Goal: Download file/media

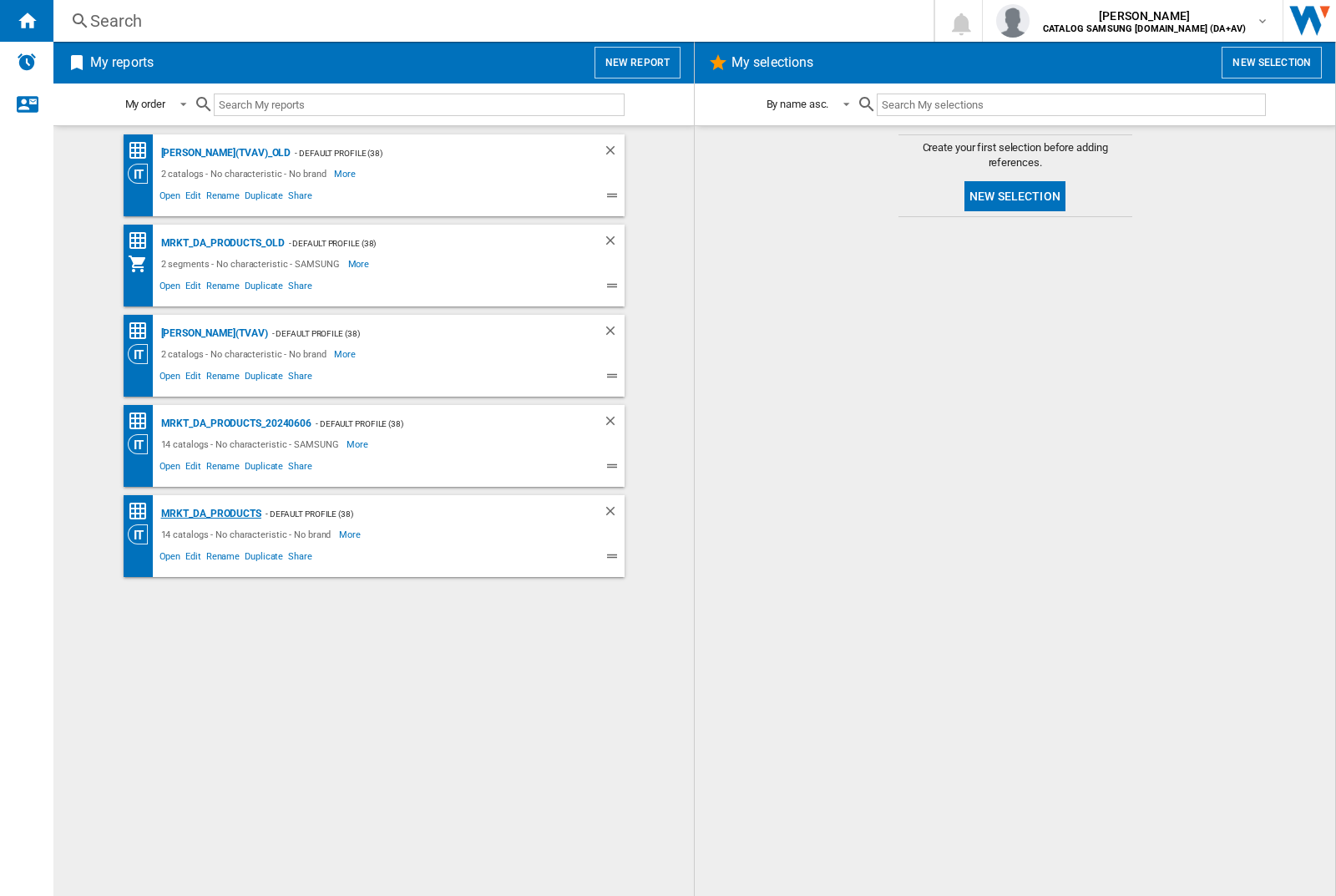
click at [211, 513] on div "MRKT_DA_PRODUCTS" at bounding box center [210, 513] width 105 height 21
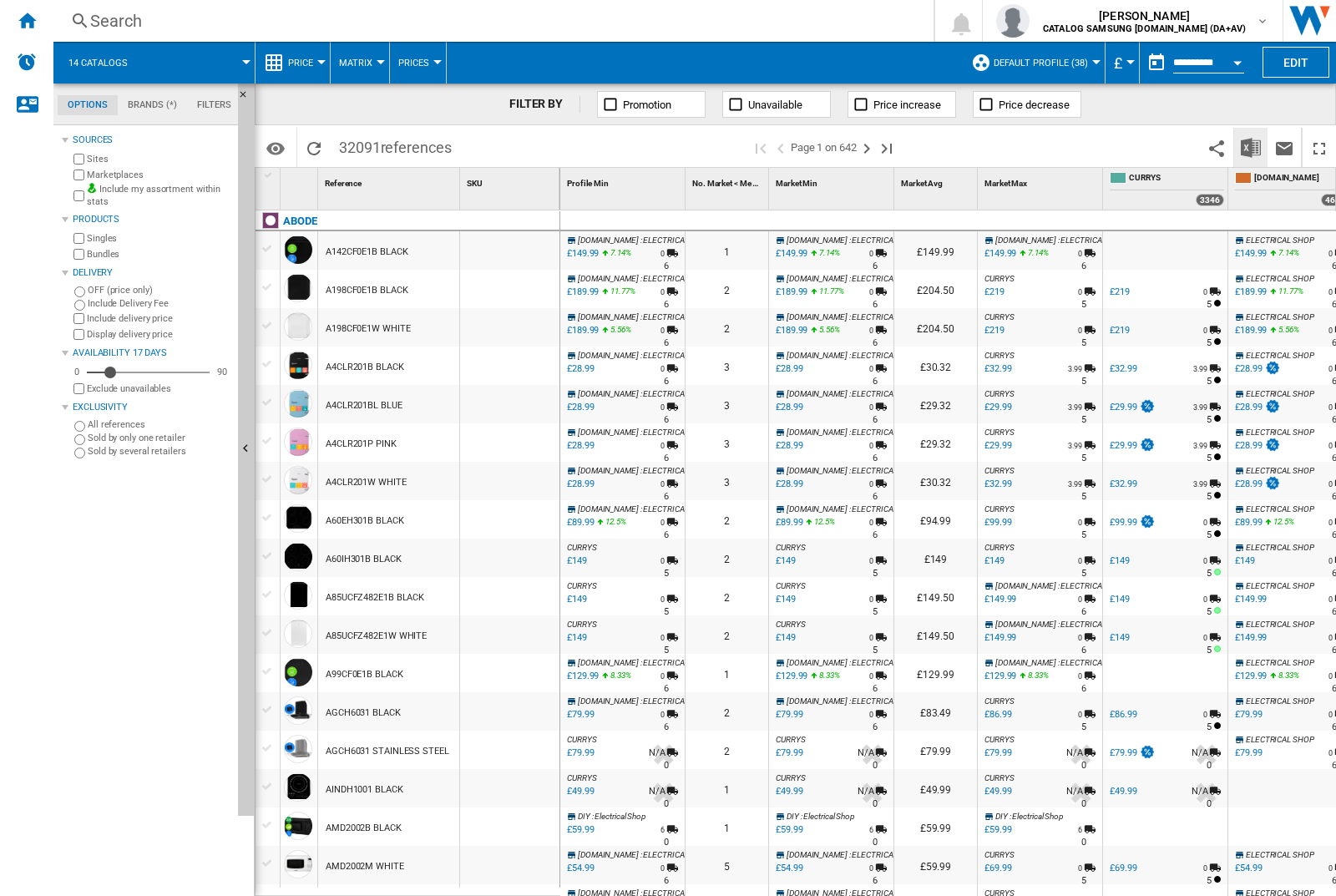
click at [1250, 146] on img "Download in Excel" at bounding box center [1250, 147] width 20 height 20
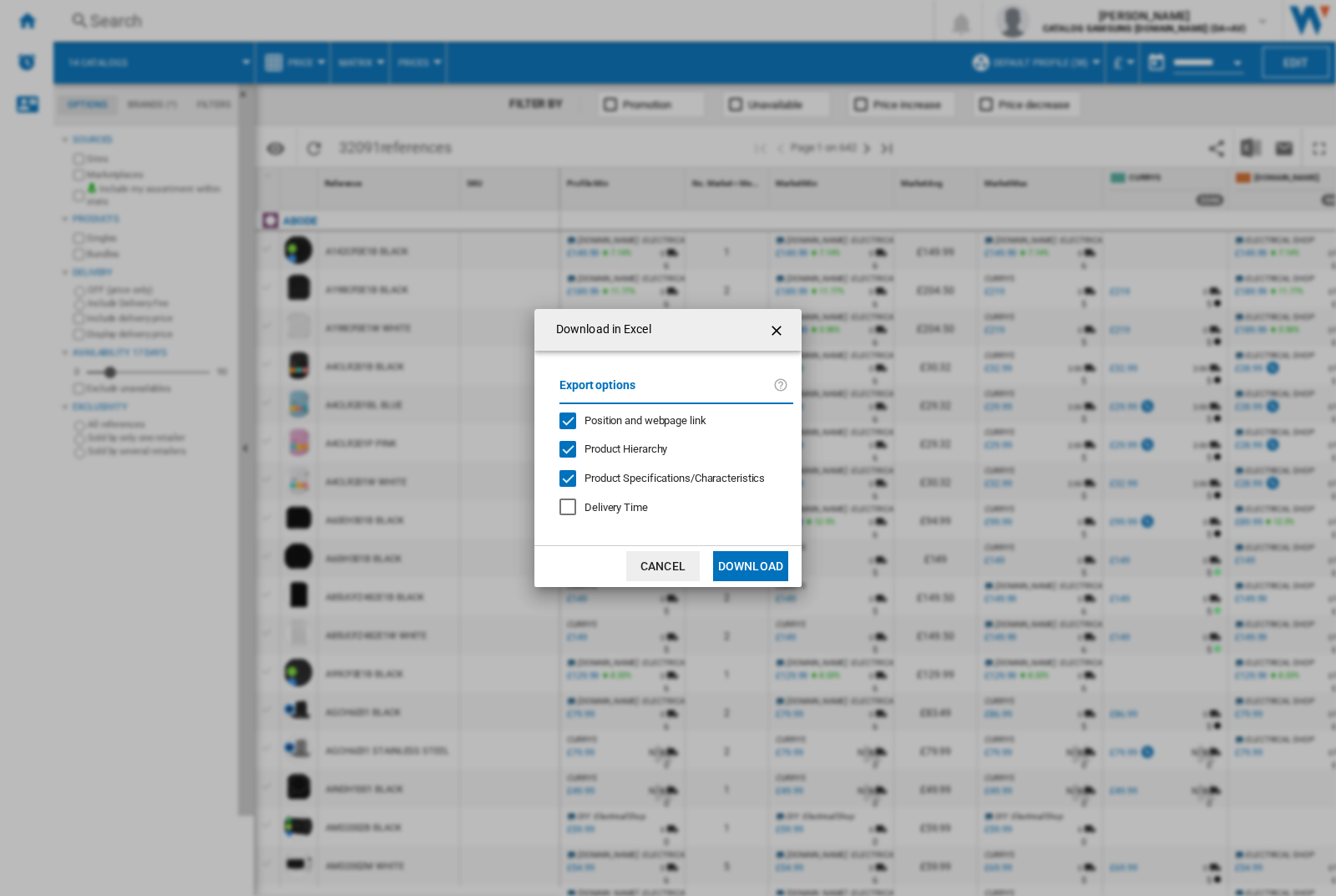
click at [634, 419] on span "Position and webpage link" at bounding box center [646, 420] width 122 height 12
click at [750, 566] on button "Download" at bounding box center [750, 566] width 75 height 30
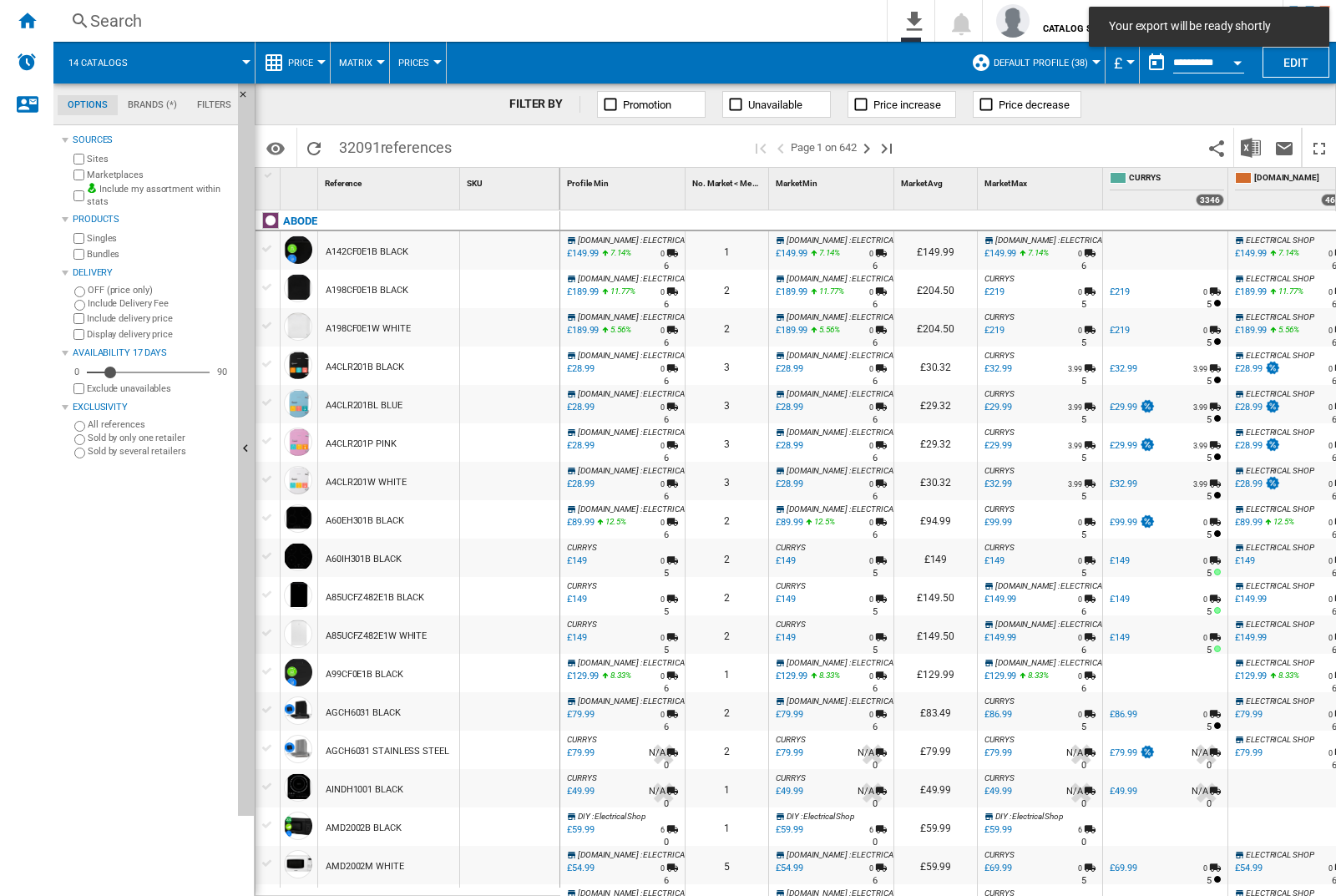
click at [516, 247] on div at bounding box center [510, 250] width 99 height 38
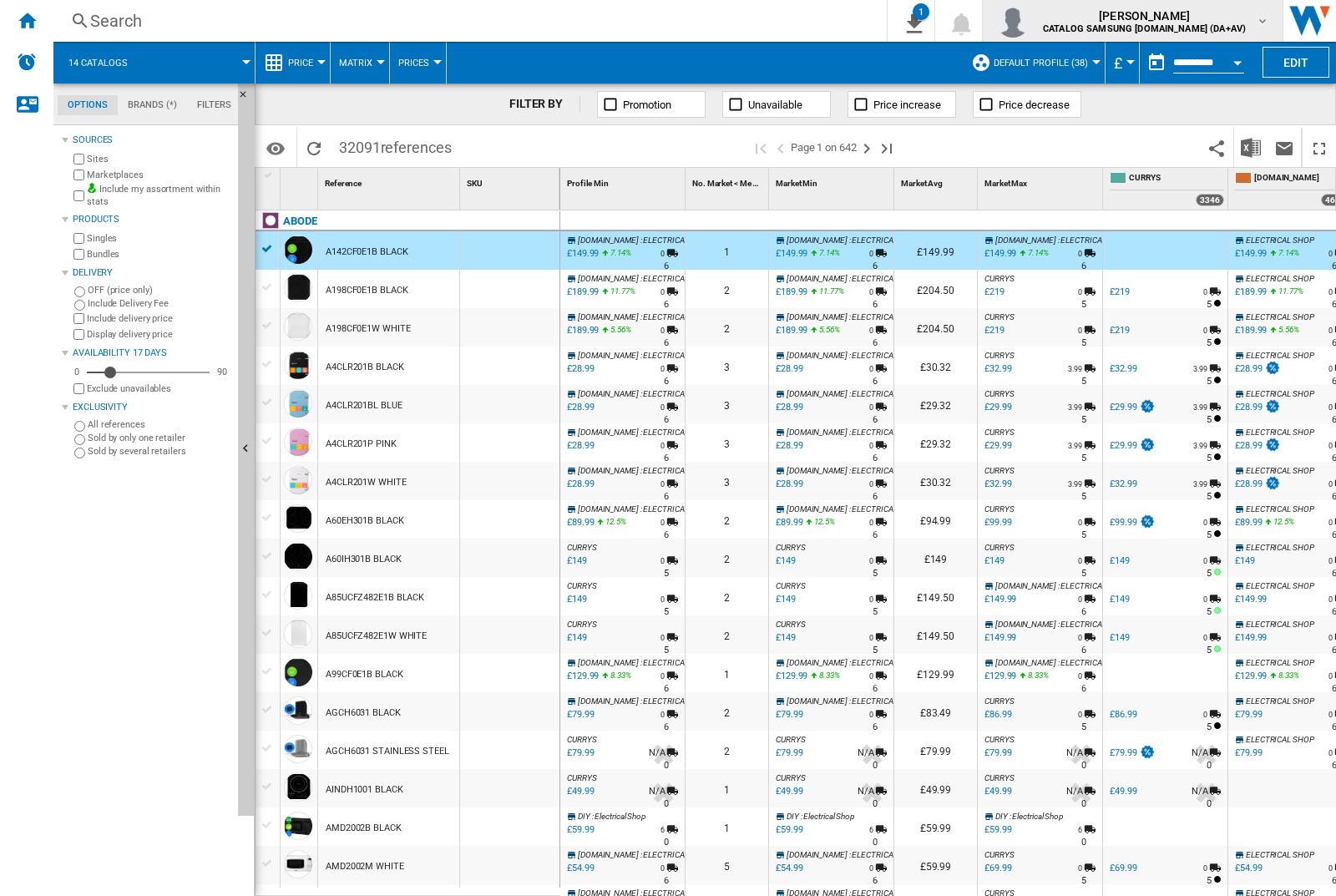
click at [1030, 21] on img "button" at bounding box center [1013, 21] width 34 height 34
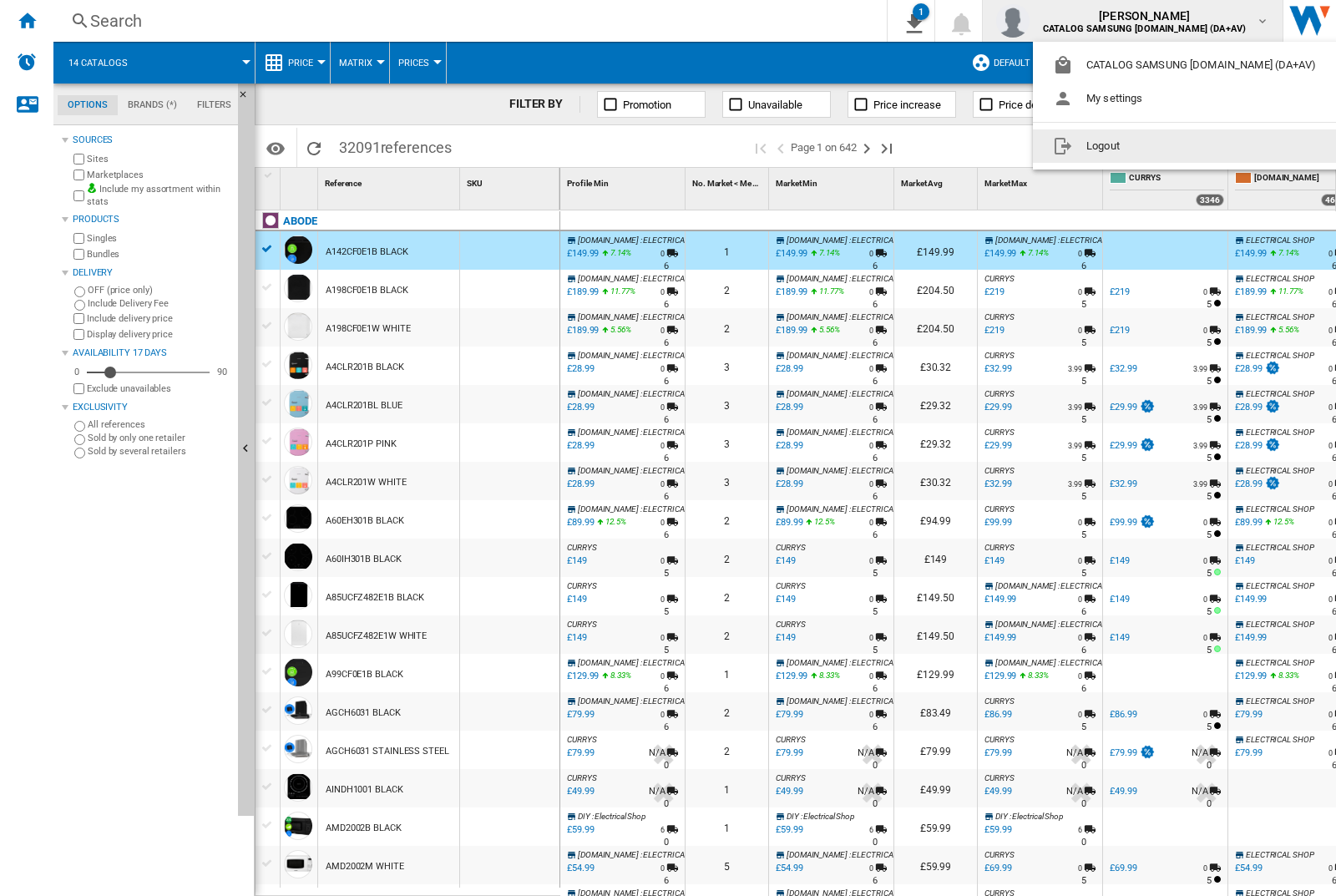
click at [1162, 146] on button "Logout" at bounding box center [1187, 146] width 310 height 34
